Goal: Find specific fact: Find specific fact

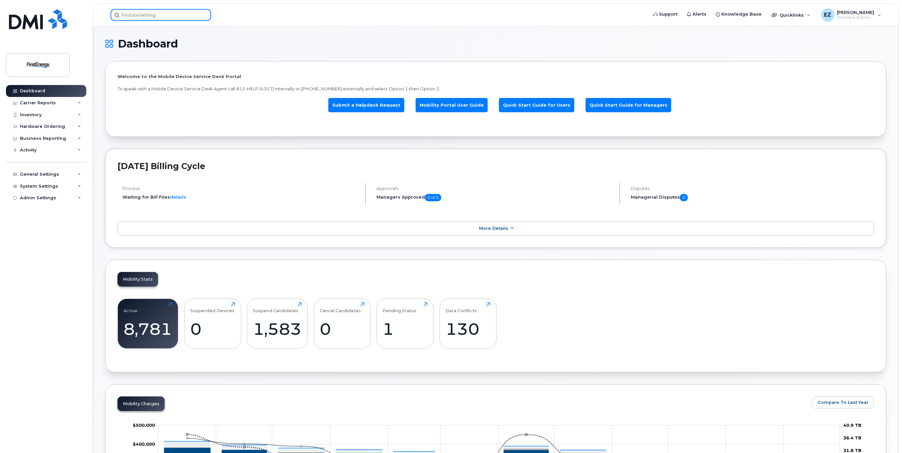
click at [140, 14] on input at bounding box center [161, 15] width 101 height 12
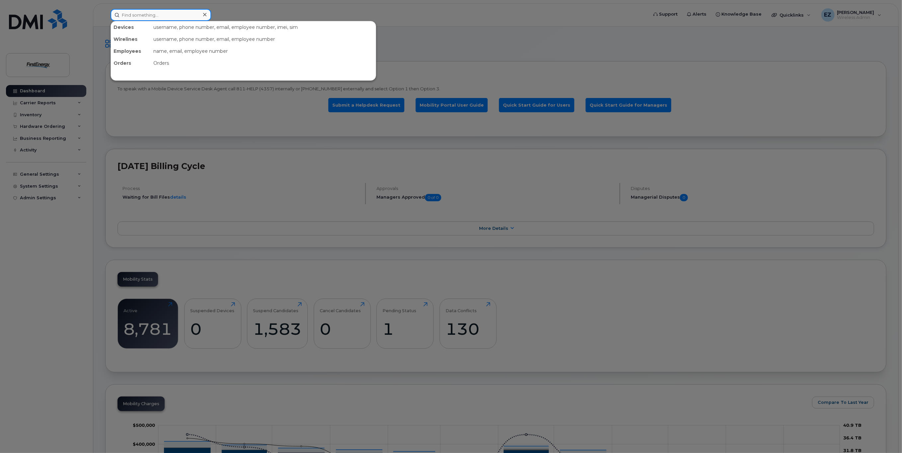
paste input "1022349"
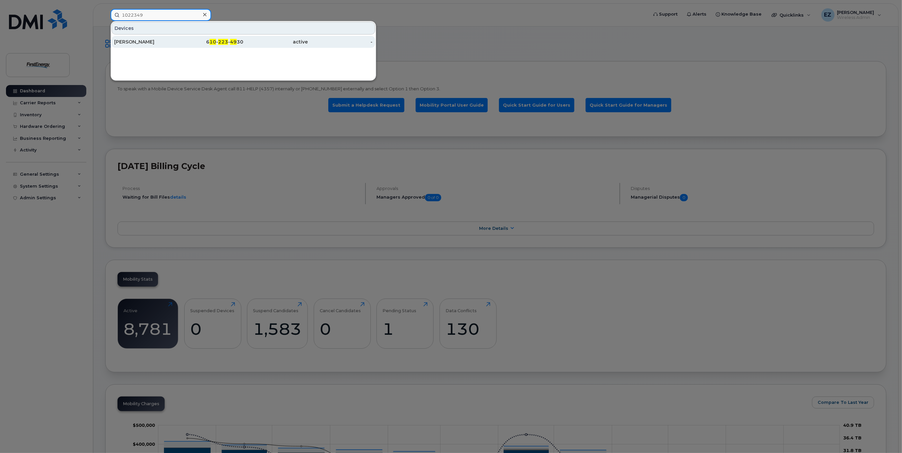
type input "1022349"
click at [152, 41] on div "Tiffany M Szankovics" at bounding box center [146, 42] width 65 height 7
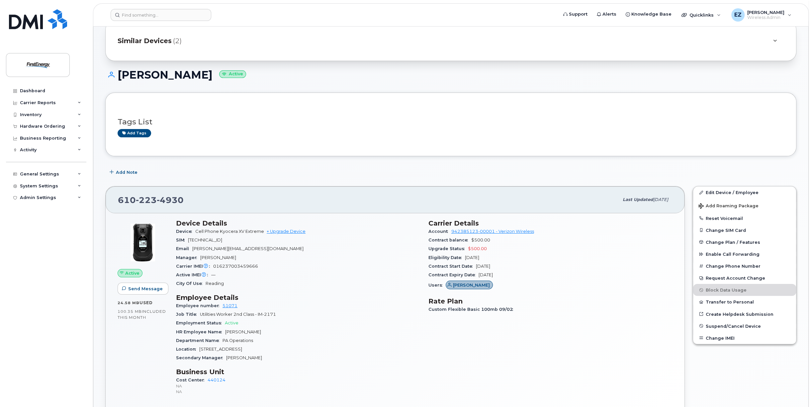
scroll to position [33, 0]
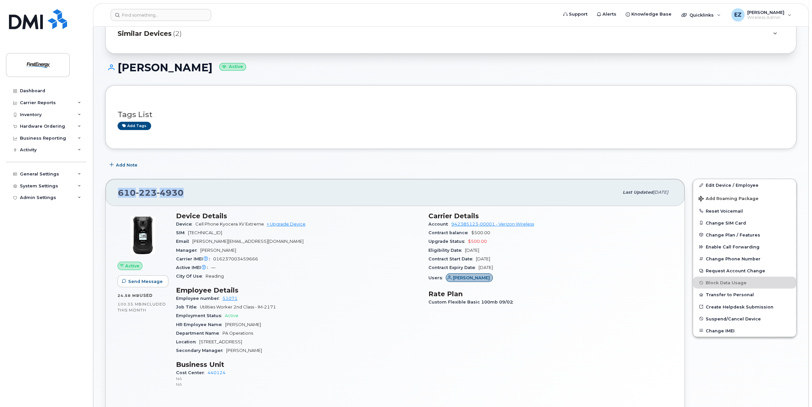
drag, startPoint x: 201, startPoint y: 191, endPoint x: 119, endPoint y: 189, distance: 81.7
click at [119, 189] on div "[PHONE_NUMBER]" at bounding box center [368, 193] width 501 height 14
copy span "[PHONE_NUMBER]"
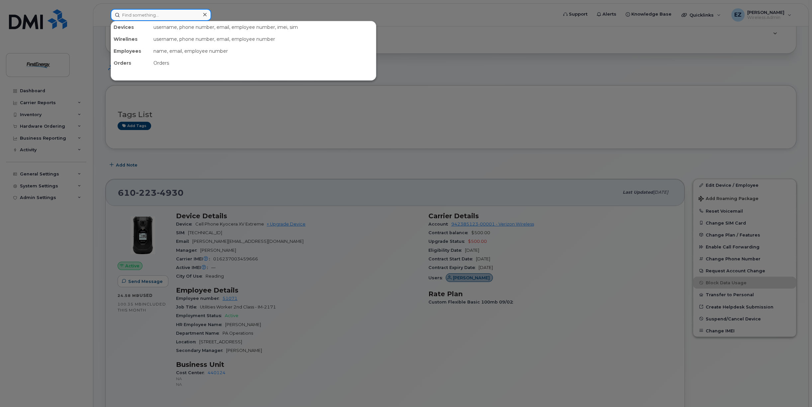
click at [156, 13] on input at bounding box center [161, 15] width 101 height 12
paste input "1022349"
type input "1022349"
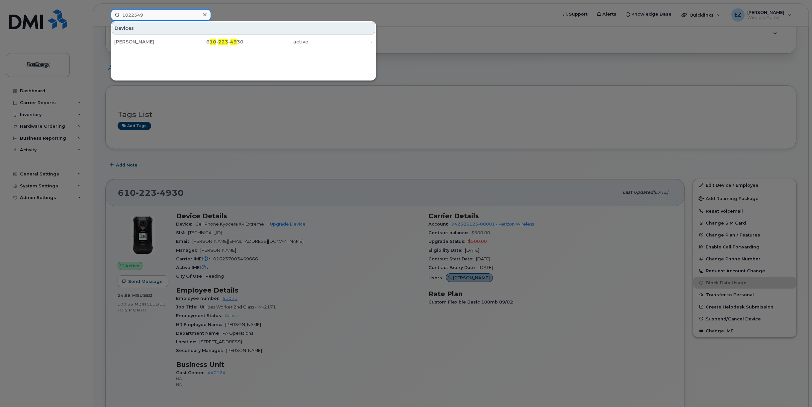
drag, startPoint x: 161, startPoint y: 13, endPoint x: 109, endPoint y: 11, distance: 52.9
click at [109, 11] on div "1022349 Devices [PERSON_NAME] 6 10 - 223 - 49 30 active -" at bounding box center [331, 15] width 453 height 12
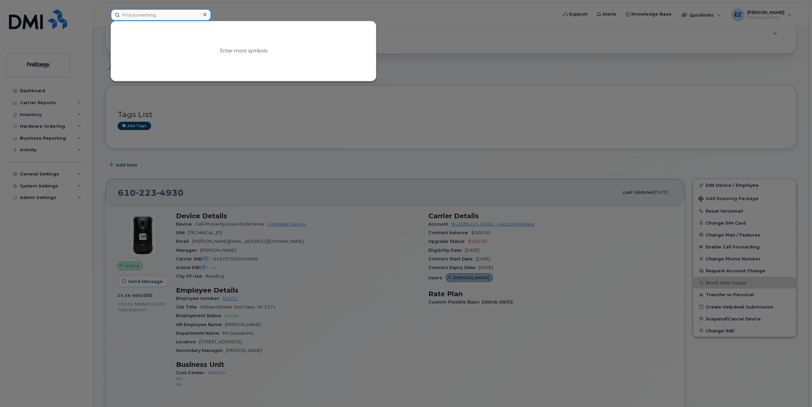
click at [151, 12] on input at bounding box center [161, 15] width 101 height 12
type input "[PERSON_NAME]"
drag, startPoint x: 151, startPoint y: 15, endPoint x: 91, endPoint y: 9, distance: 60.3
click at [105, 9] on div "[PERSON_NAME] No results" at bounding box center [331, 15] width 453 height 12
click at [495, 81] on div at bounding box center [406, 203] width 812 height 407
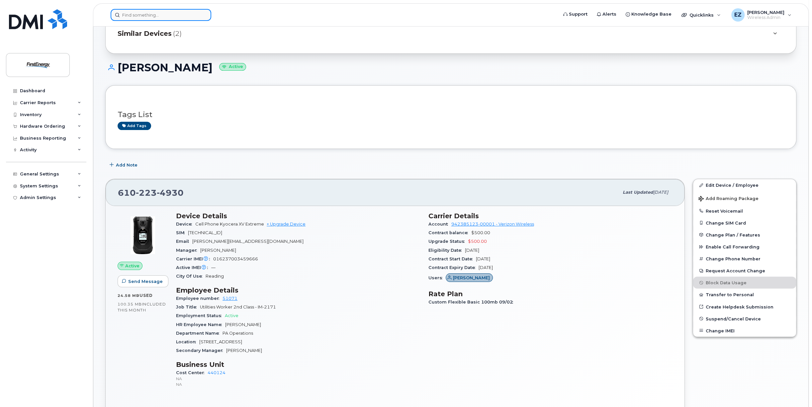
click at [159, 15] on input at bounding box center [161, 15] width 101 height 12
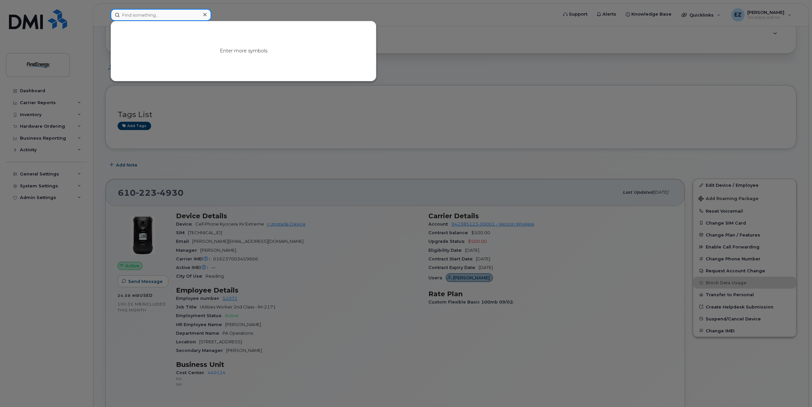
paste input "[PHONE_NUMBER]"
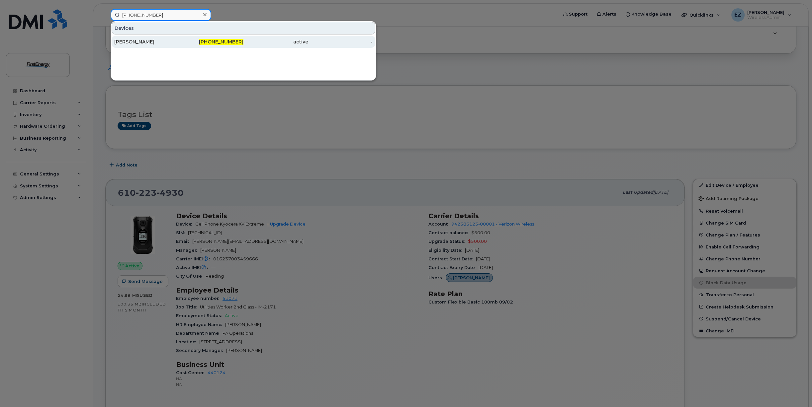
type input "[PHONE_NUMBER]"
click at [122, 40] on div "[PERSON_NAME]" at bounding box center [146, 42] width 65 height 7
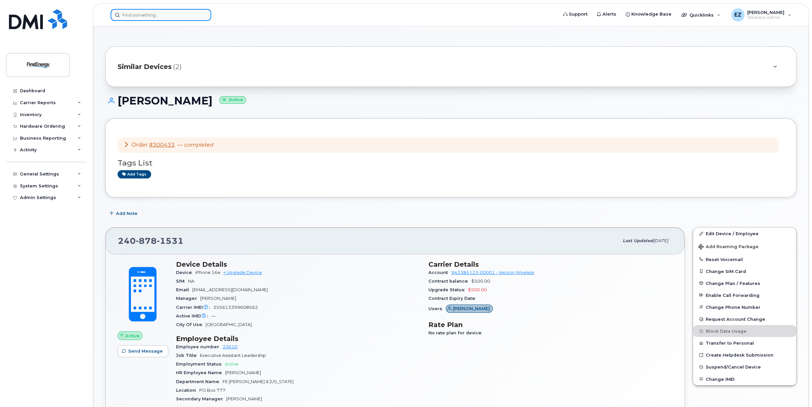
click at [167, 14] on input at bounding box center [161, 15] width 101 height 12
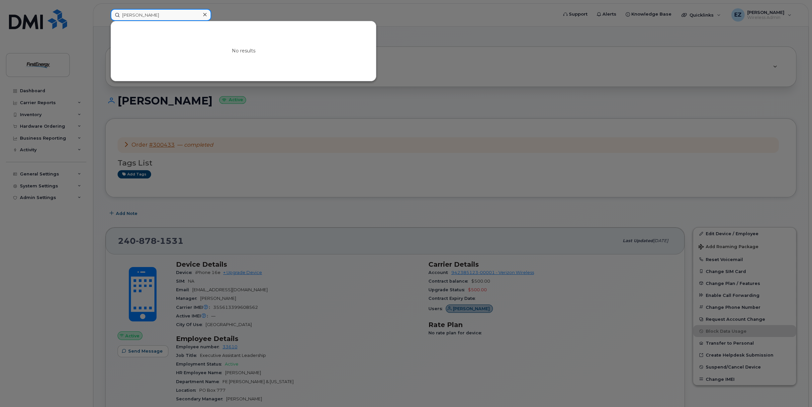
type input "[PERSON_NAME]"
click at [475, 107] on div at bounding box center [406, 203] width 812 height 407
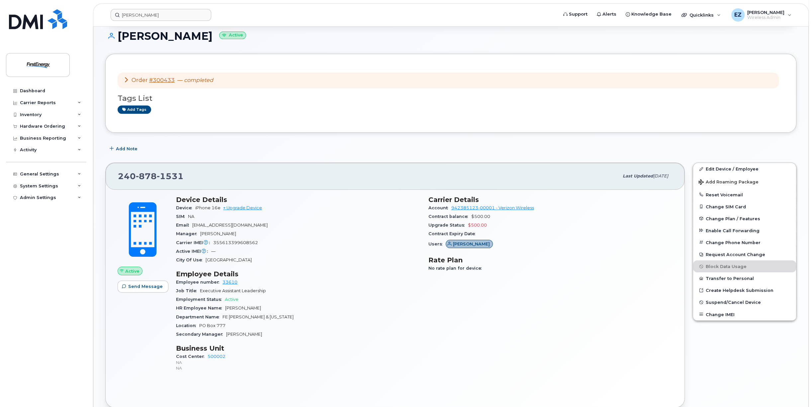
scroll to position [66, 0]
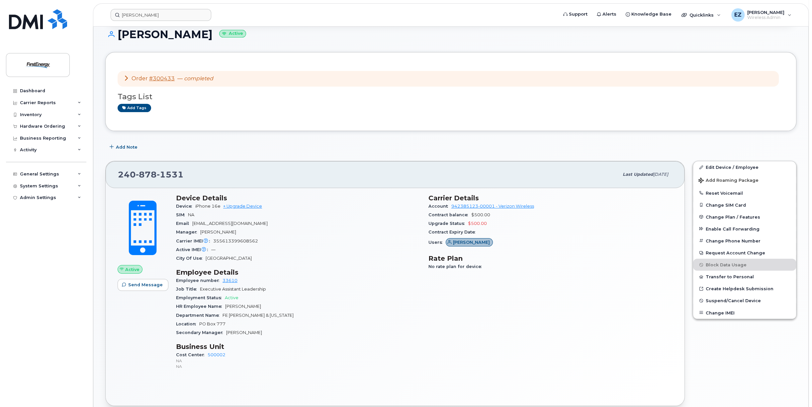
click at [235, 240] on span "355613399608562" at bounding box center [235, 241] width 45 height 5
copy span "355613399608562"
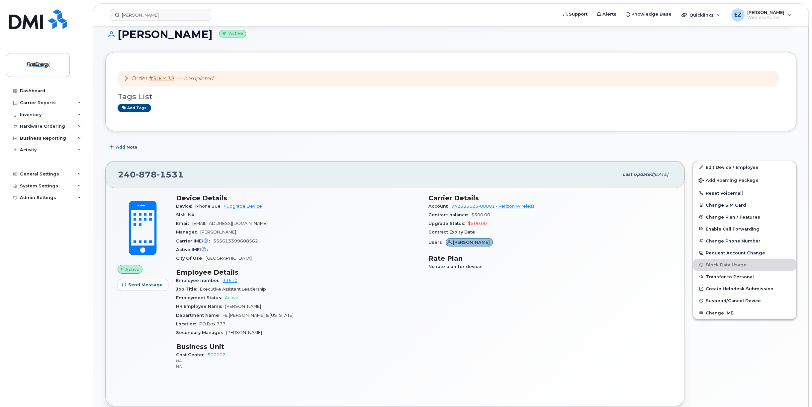
click at [126, 79] on icon at bounding box center [126, 77] width 5 height 5
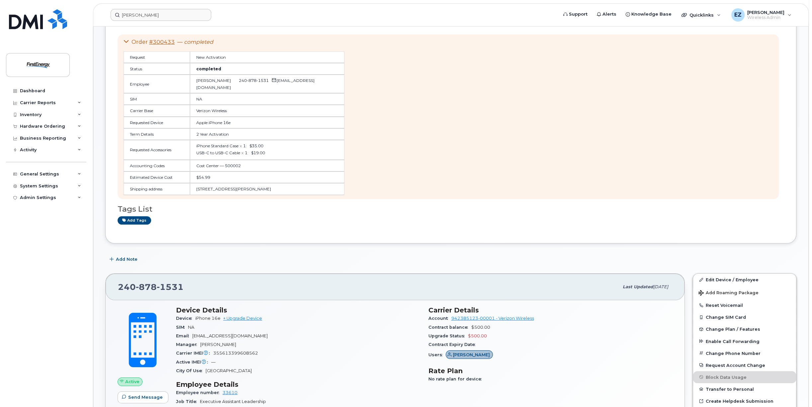
scroll to position [133, 0]
